Goal: Navigation & Orientation: Go to known website

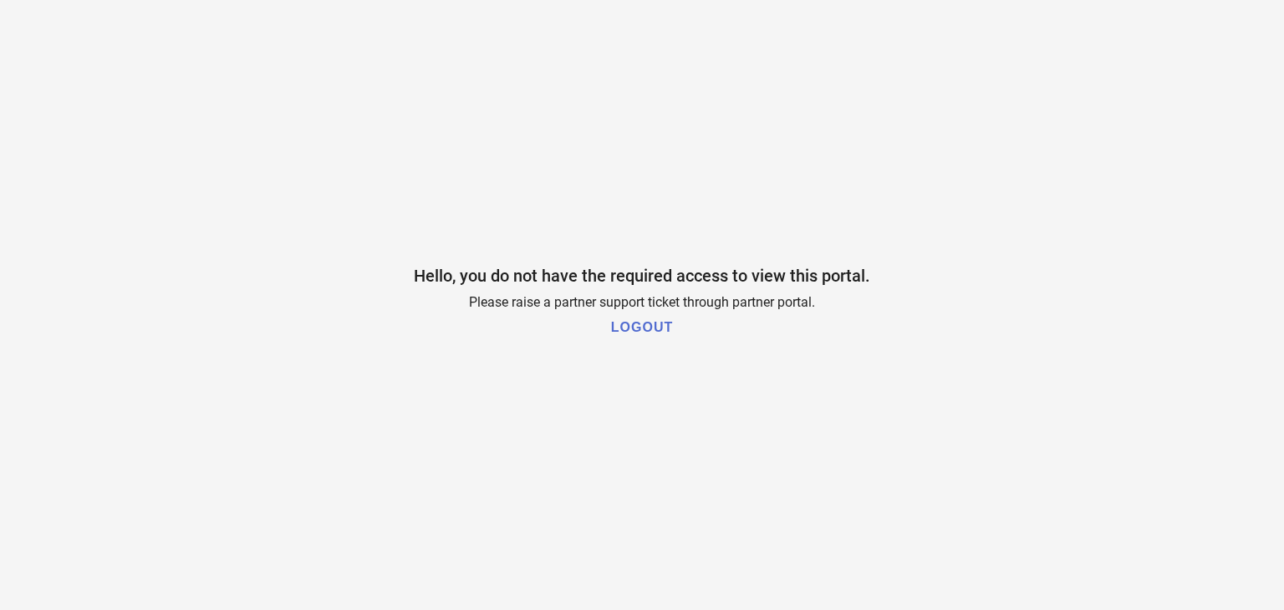
click at [649, 326] on h1 "LOGOUT" at bounding box center [642, 327] width 62 height 15
